Goal: Information Seeking & Learning: Learn about a topic

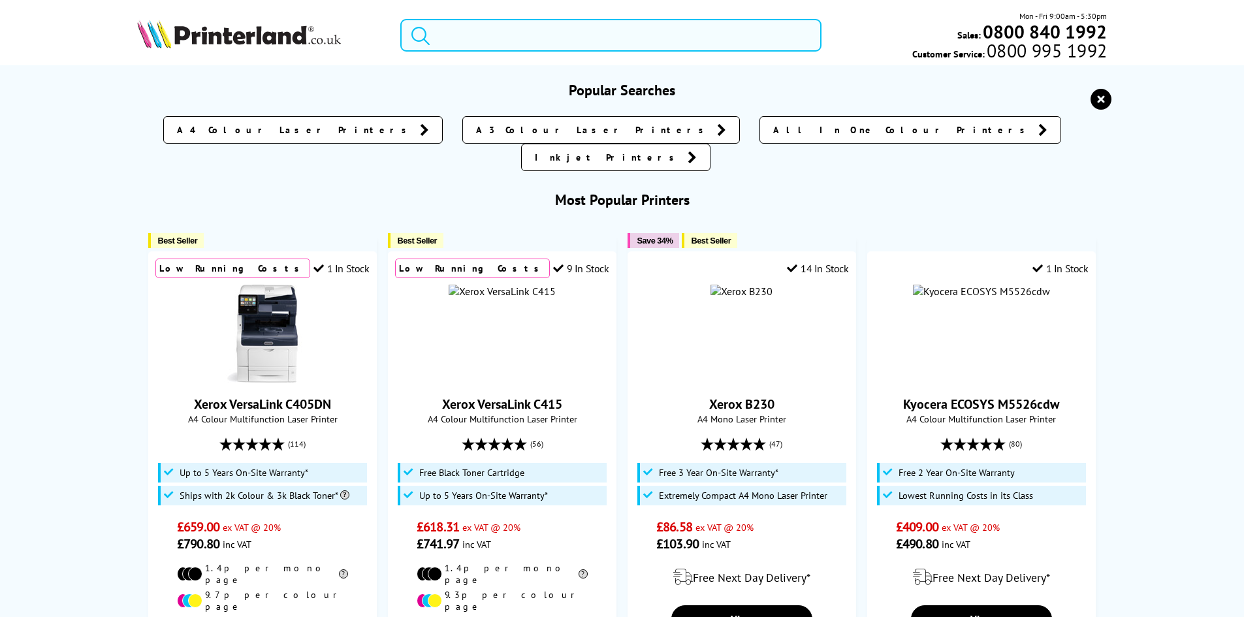
click at [493, 25] on input "search" at bounding box center [610, 35] width 421 height 33
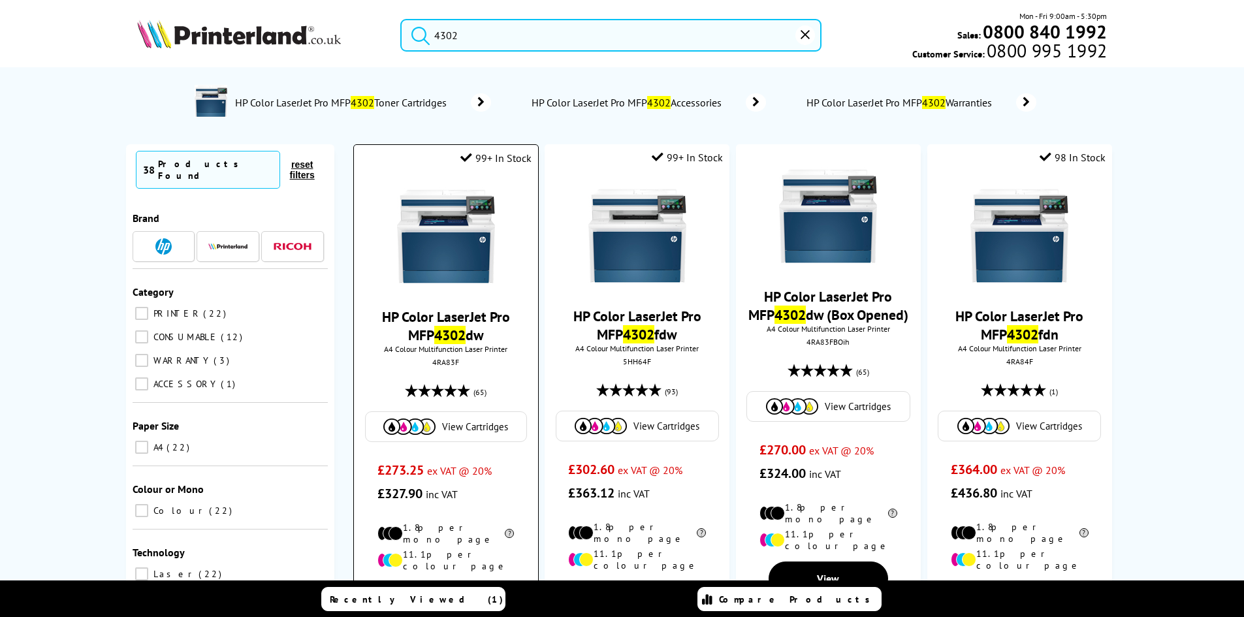
type input "4302"
click at [464, 261] on img at bounding box center [446, 236] width 98 height 98
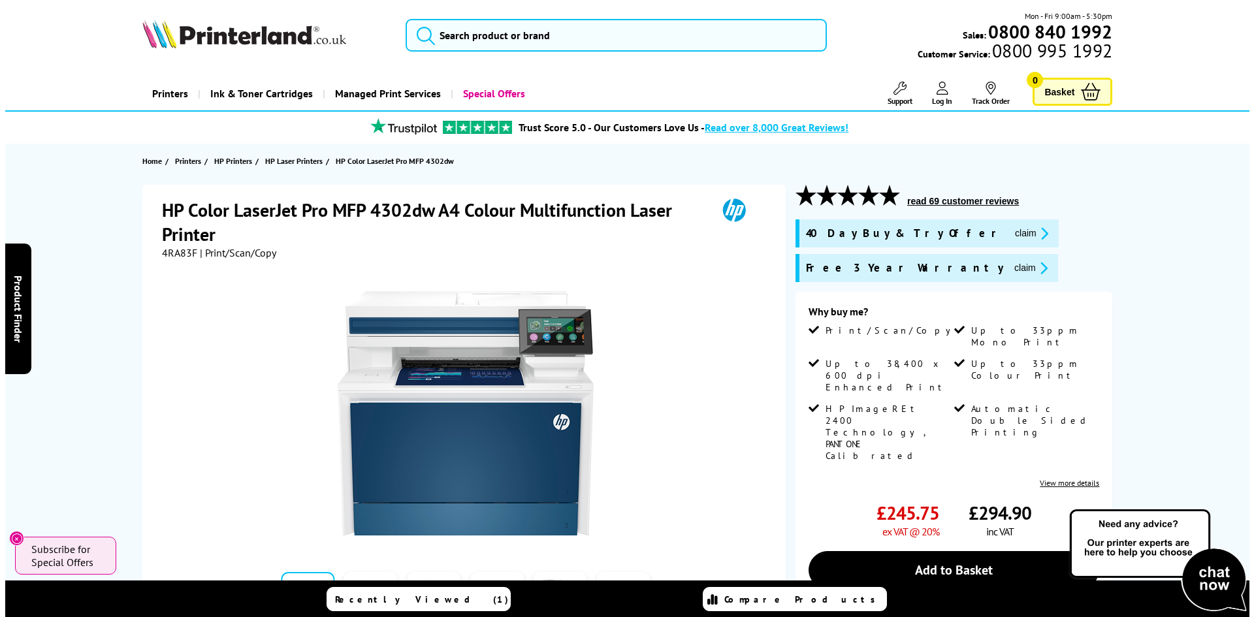
scroll to position [261, 0]
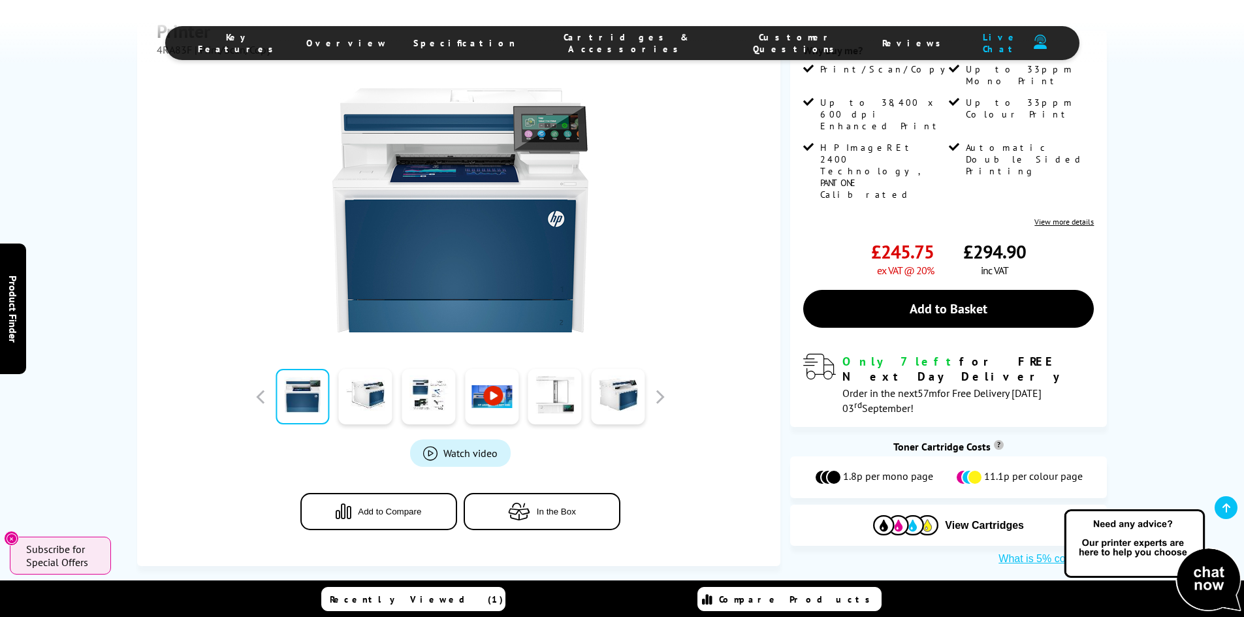
click at [500, 369] on link at bounding box center [492, 397] width 54 height 56
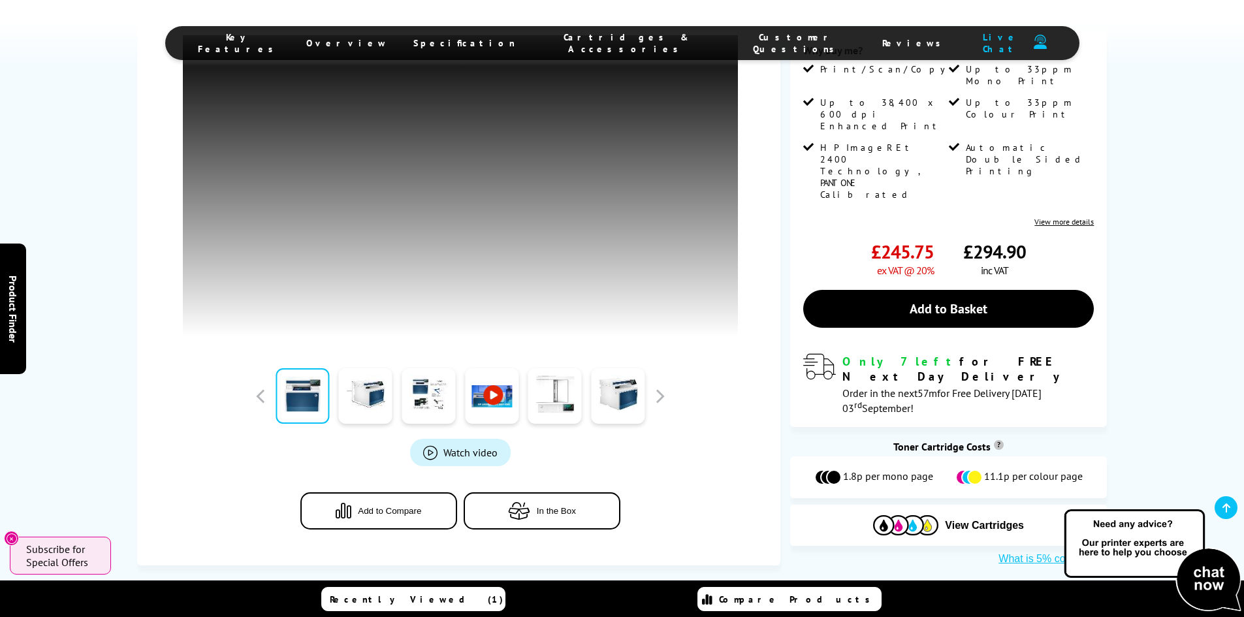
click at [473, 461] on link "Watch video" at bounding box center [460, 452] width 101 height 27
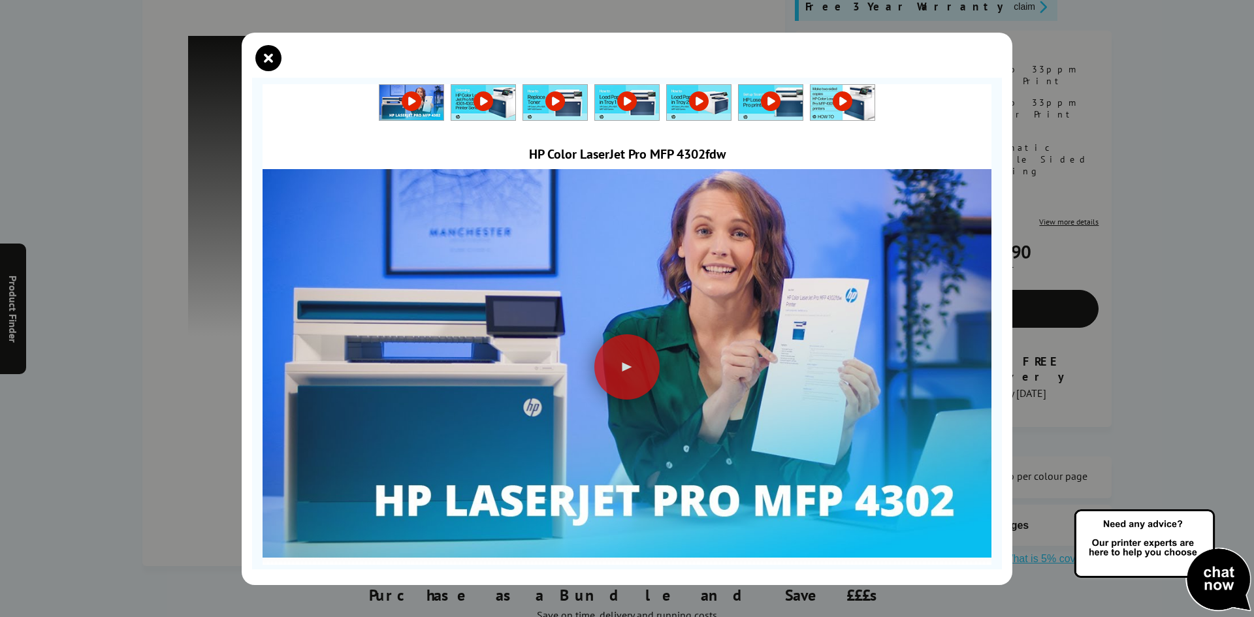
click at [444, 108] on link at bounding box center [412, 101] width 64 height 13
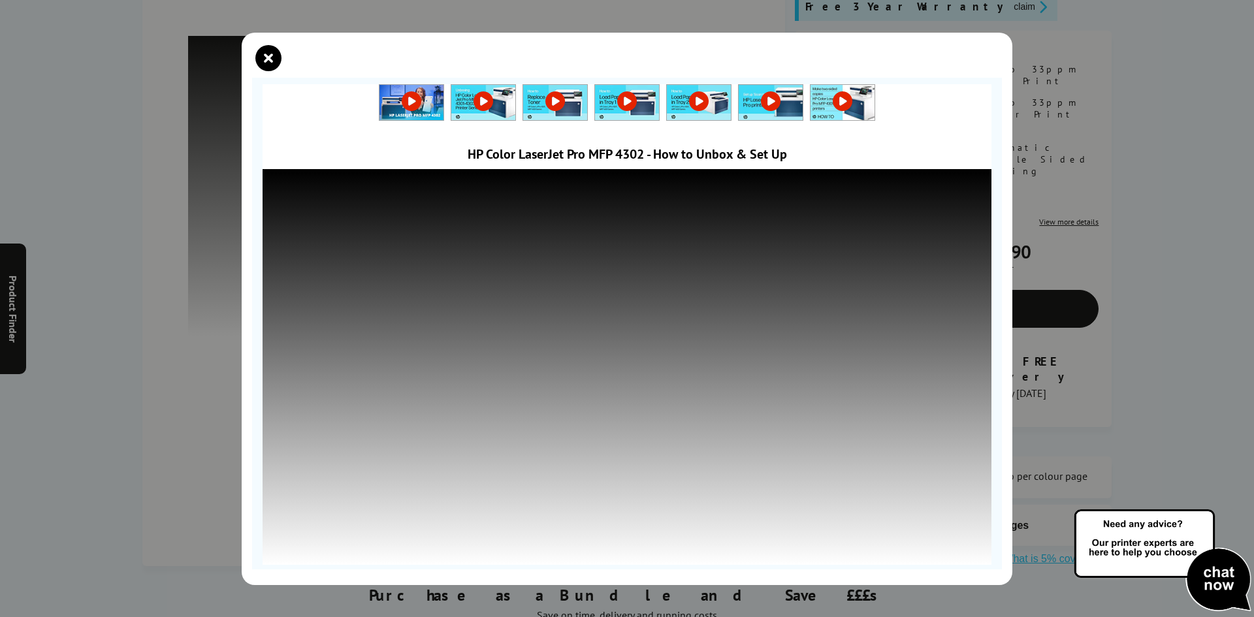
click at [444, 97] on link at bounding box center [412, 101] width 64 height 13
click at [444, 99] on link at bounding box center [412, 101] width 64 height 13
click at [444, 96] on link at bounding box center [412, 101] width 64 height 13
click at [444, 101] on img at bounding box center [412, 103] width 64 height 36
